Goal: Task Accomplishment & Management: Use online tool/utility

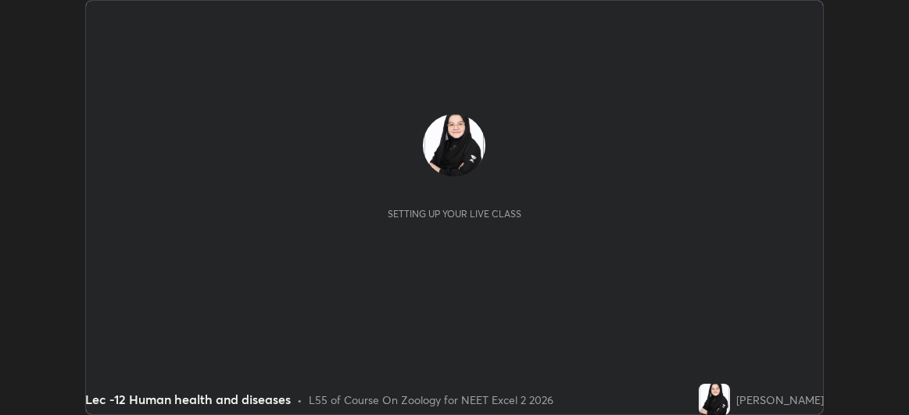
scroll to position [415, 909]
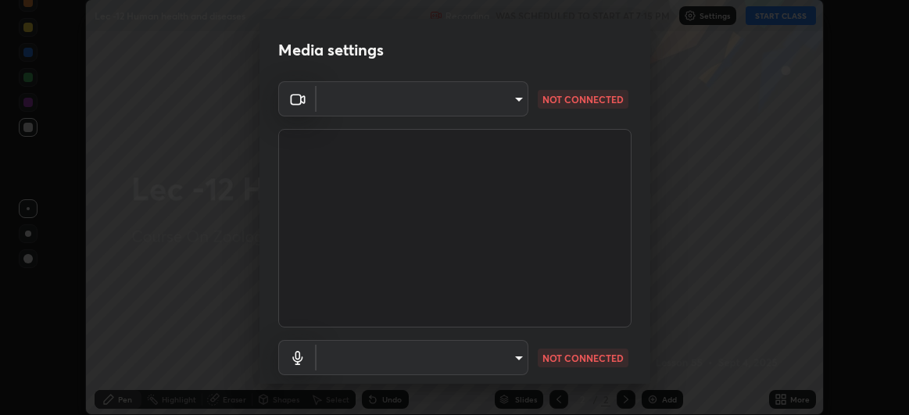
type input "df463704efc8c3d6d82446285d3d8ad2bc58552bb9147a11c789301828a3090f"
type input "ece8f8853de555797037c7b4c2fce5a63926e0fd70ab2893a4a5e1b323af3a7d"
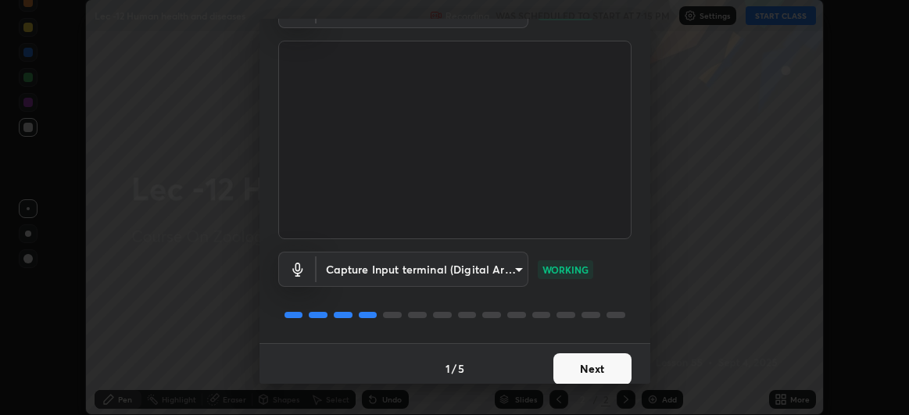
scroll to position [96, 0]
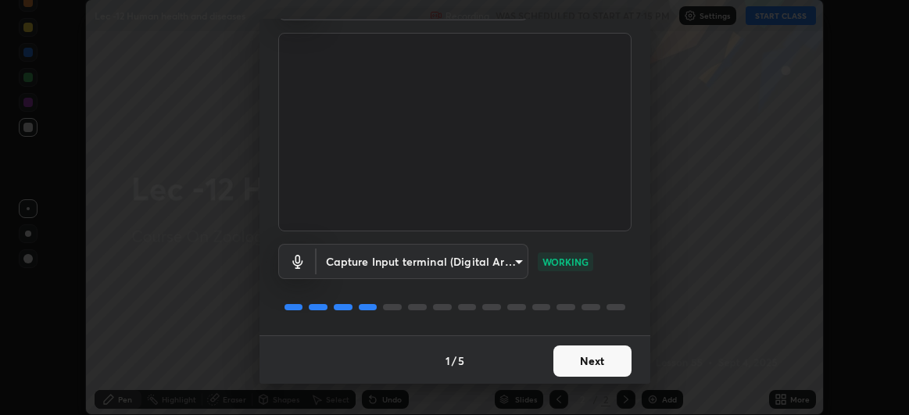
click at [605, 361] on button "Next" at bounding box center [593, 361] width 78 height 31
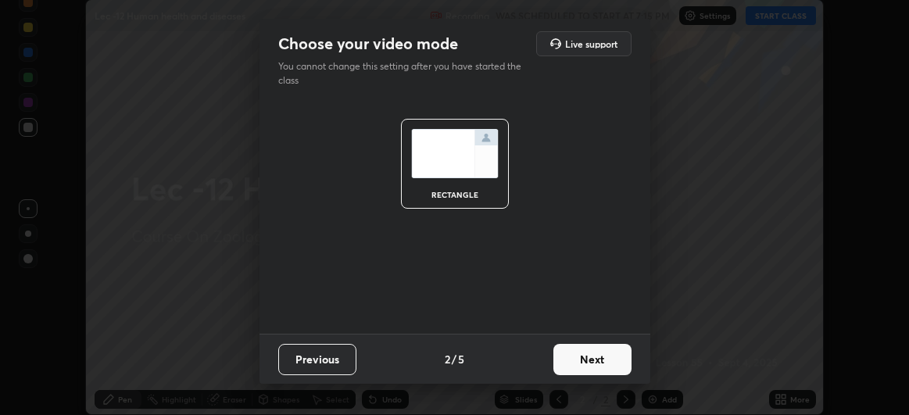
click at [613, 363] on button "Next" at bounding box center [593, 359] width 78 height 31
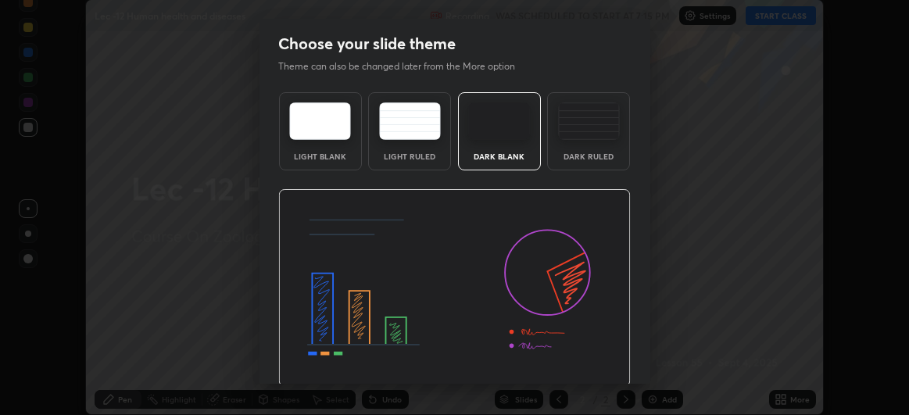
click at [622, 360] on img at bounding box center [454, 288] width 353 height 199
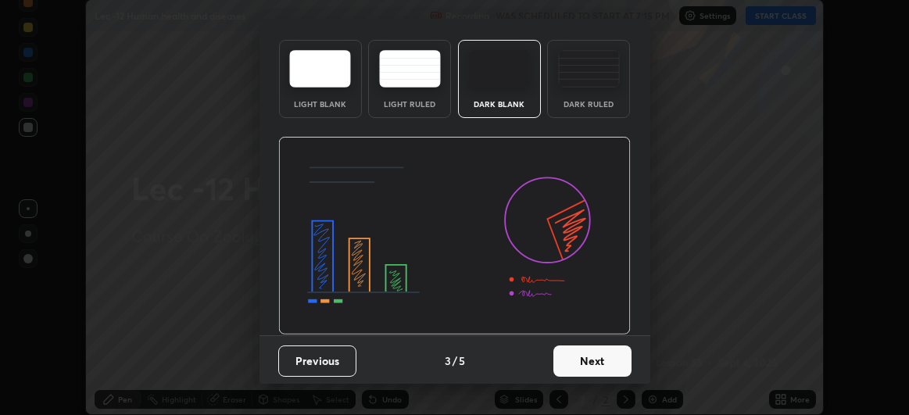
click at [604, 360] on button "Next" at bounding box center [593, 361] width 78 height 31
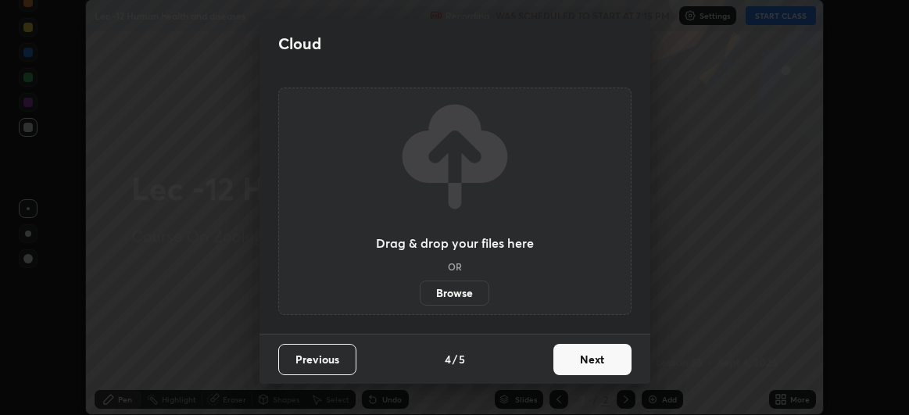
click at [611, 361] on button "Next" at bounding box center [593, 359] width 78 height 31
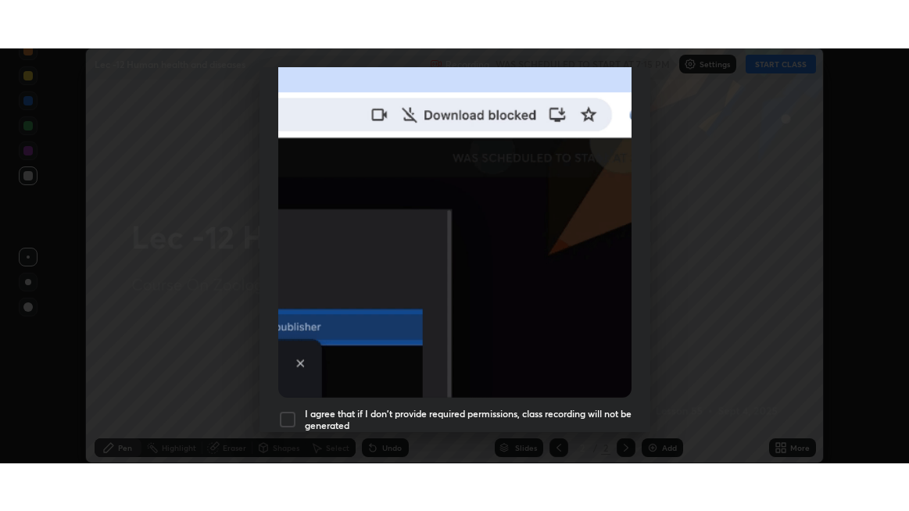
scroll to position [416, 0]
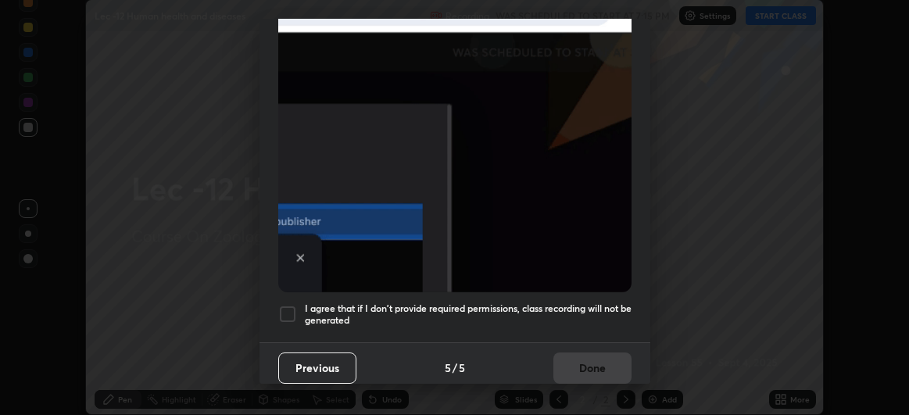
click at [284, 307] on div at bounding box center [287, 314] width 19 height 19
click at [604, 356] on button "Done" at bounding box center [593, 368] width 78 height 31
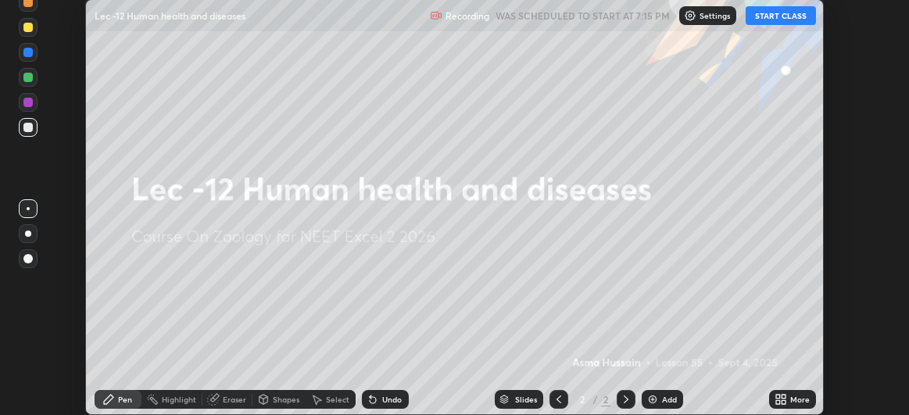
click at [782, 20] on button "START CLASS" at bounding box center [781, 15] width 70 height 19
click at [784, 397] on icon at bounding box center [784, 397] width 4 height 4
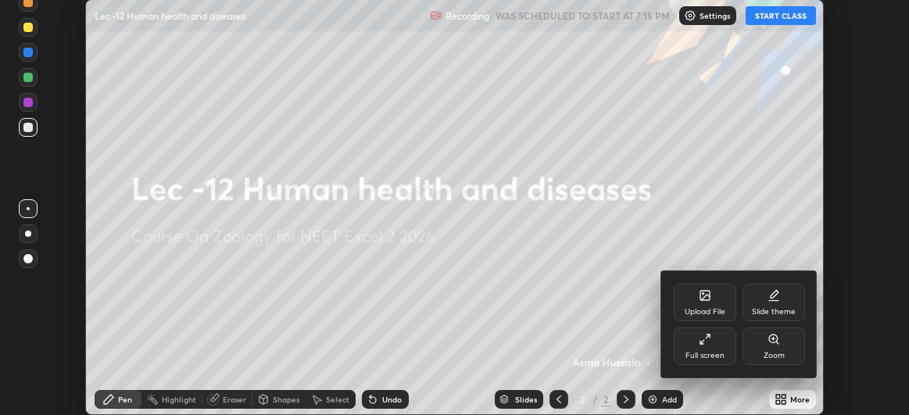
click at [719, 343] on div "Full screen" at bounding box center [705, 347] width 63 height 38
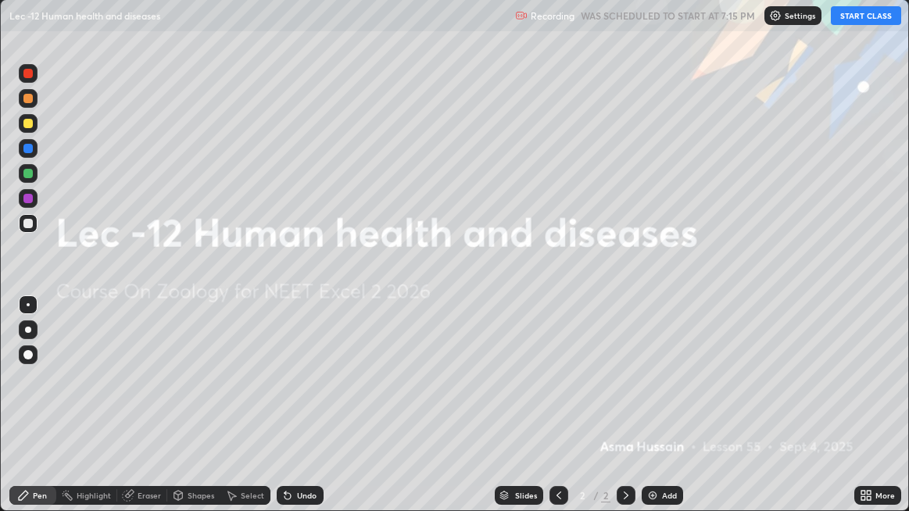
scroll to position [511, 909]
